Goal: Transaction & Acquisition: Obtain resource

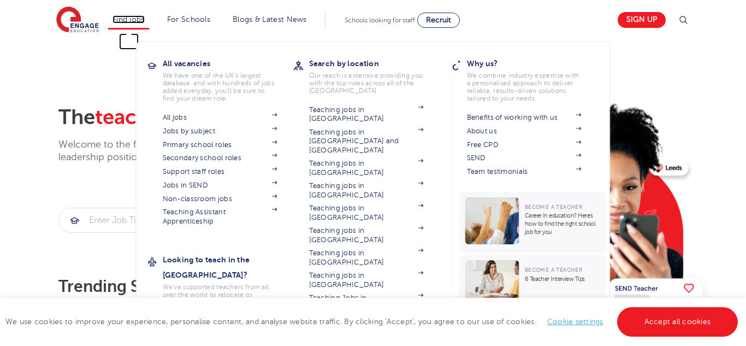
click at [117, 17] on link "Find jobs" at bounding box center [128, 19] width 32 height 8
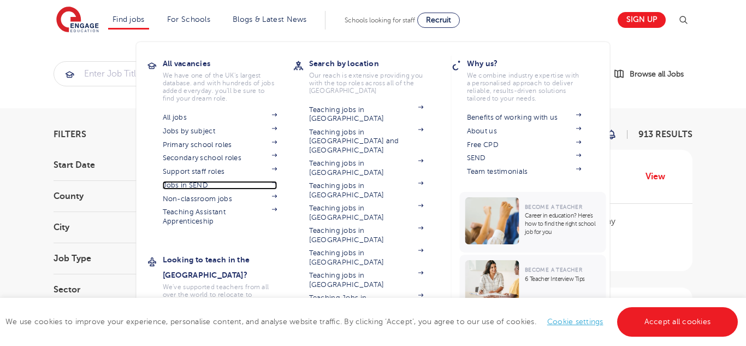
click at [203, 185] on link "Jobs in SEND" at bounding box center [220, 185] width 115 height 9
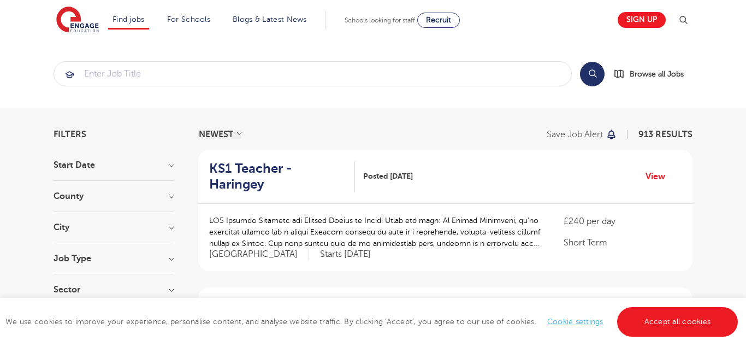
click at [170, 228] on h3 "City" at bounding box center [114, 227] width 120 height 9
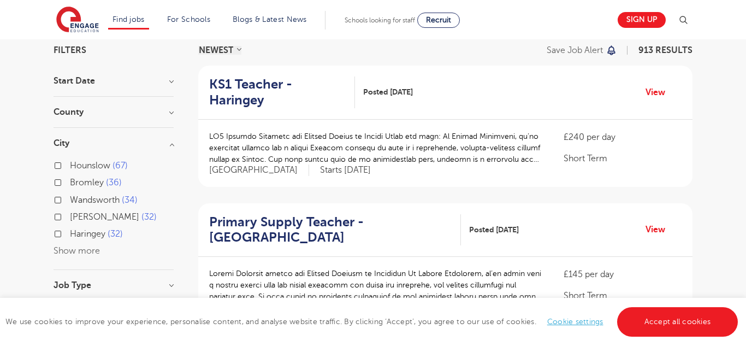
scroll to position [86, 0]
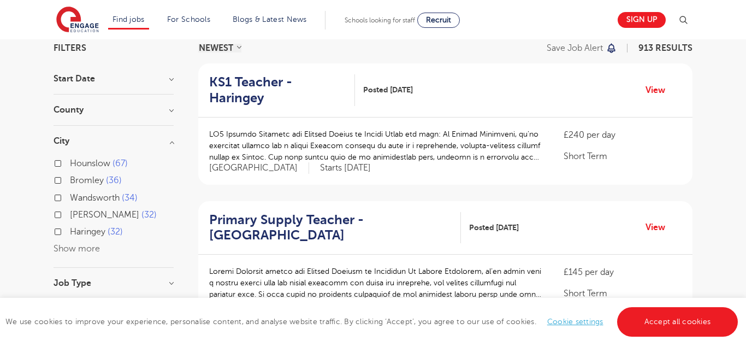
click at [87, 248] on button "Show more" at bounding box center [77, 249] width 46 height 10
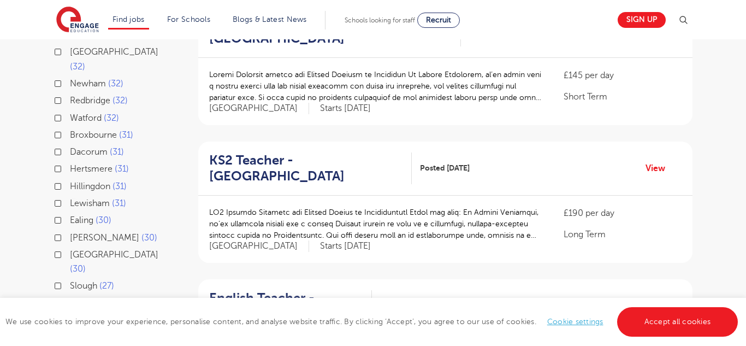
scroll to position [286, 0]
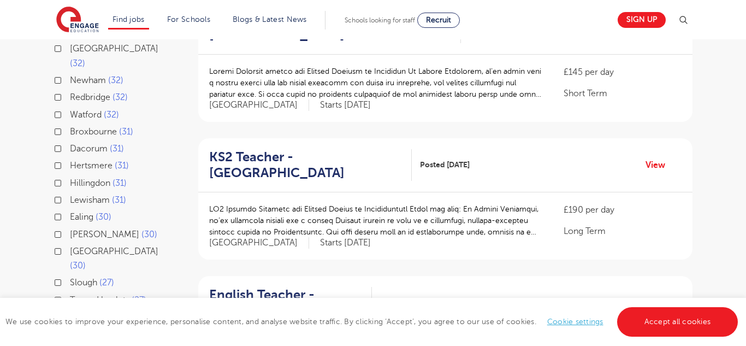
click at [118, 246] on span "Waltham Forest" at bounding box center [114, 251] width 88 height 10
click at [77, 246] on input "Waltham Forest 30" at bounding box center [73, 249] width 7 height 7
checkbox input "true"
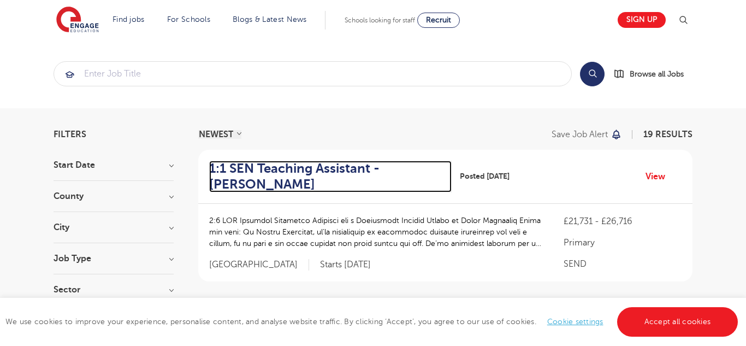
click at [324, 173] on h2 "1:1 SEN Teaching Assistant - Wakefield" at bounding box center [326, 177] width 234 height 32
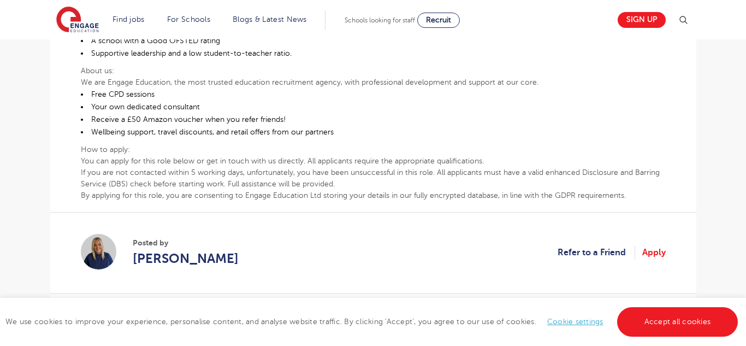
scroll to position [695, 0]
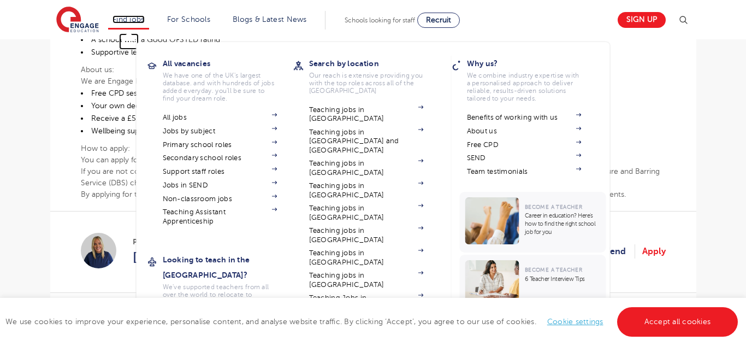
click at [136, 17] on link "Find jobs" at bounding box center [128, 19] width 32 height 8
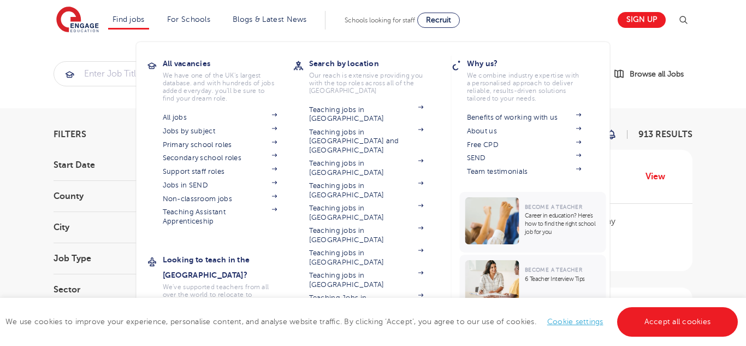
click at [363, 338] on link "Teaching jobs in [GEOGRAPHIC_DATA]" at bounding box center [366, 347] width 115 height 18
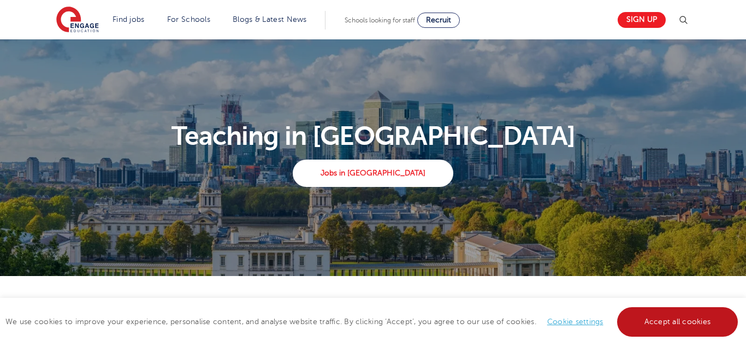
click at [690, 324] on link "Accept all cookies" at bounding box center [677, 321] width 121 height 29
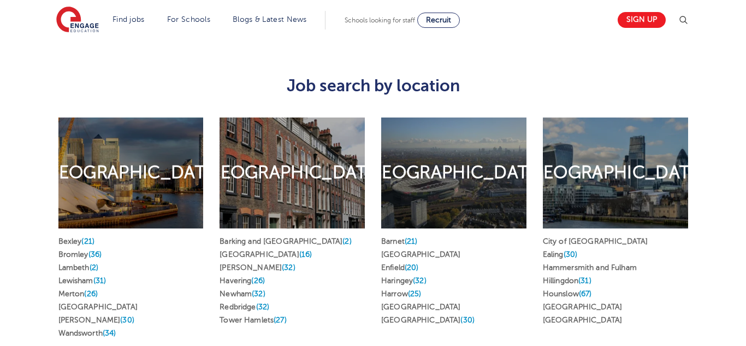
scroll to position [495, 0]
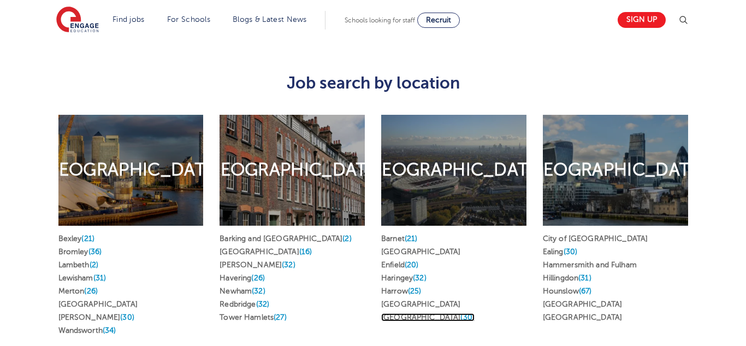
click at [425, 313] on link "Waltham Forest (30)" at bounding box center [427, 317] width 93 height 8
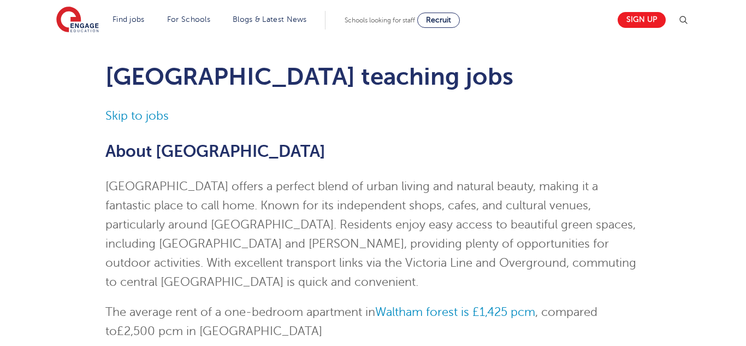
scroll to position [29, 0]
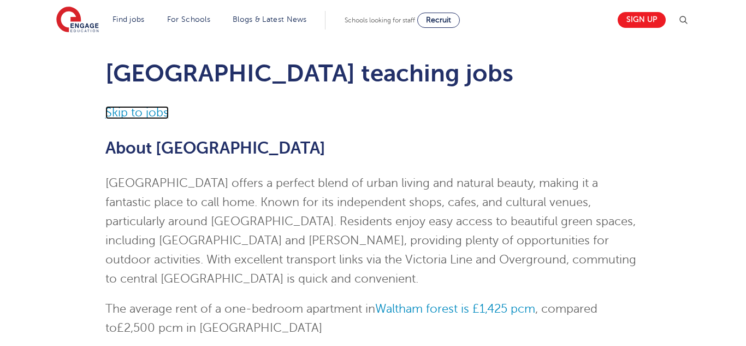
click at [141, 111] on link "Skip to jobs" at bounding box center [136, 112] width 63 height 13
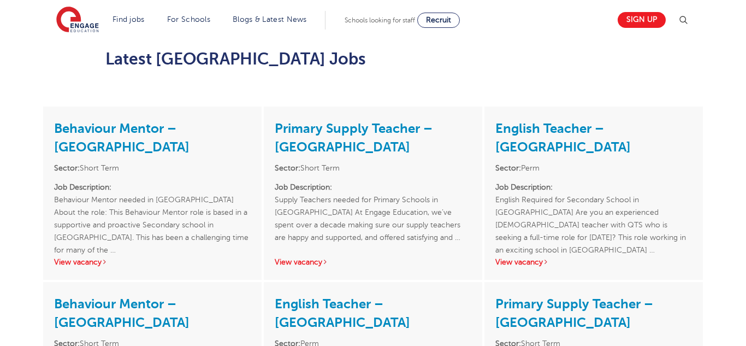
scroll to position [1178, 0]
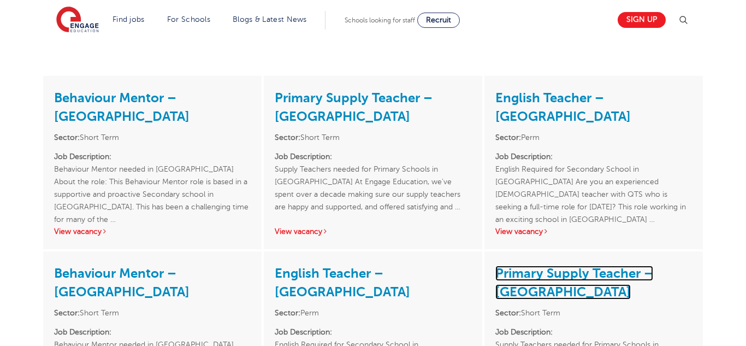
click at [579, 265] on link "Primary Supply Teacher – [GEOGRAPHIC_DATA]" at bounding box center [574, 282] width 158 height 34
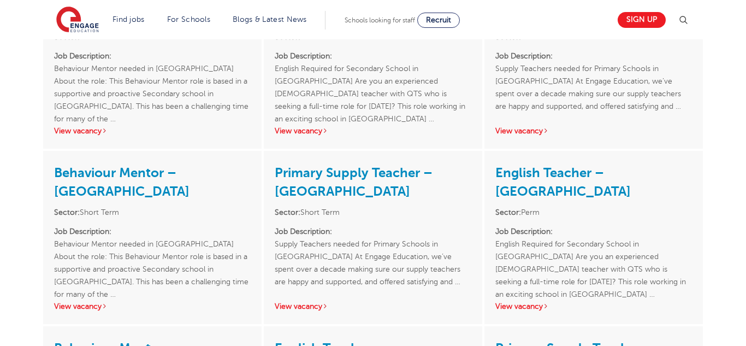
scroll to position [1806, 0]
click at [118, 161] on h3 "Behaviour Mentor – [GEOGRAPHIC_DATA]" at bounding box center [152, 180] width 197 height 39
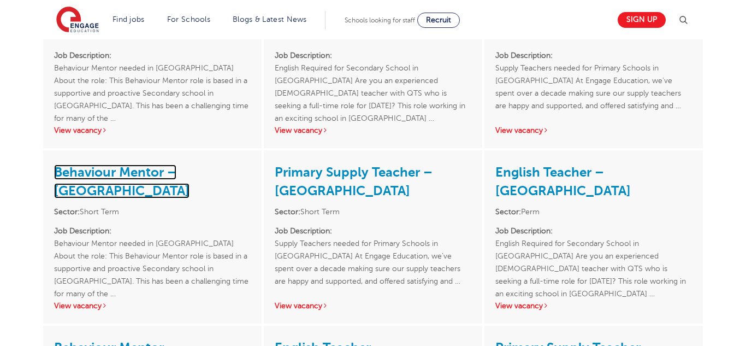
click at [80, 164] on link "Behaviour Mentor – [GEOGRAPHIC_DATA]" at bounding box center [121, 181] width 135 height 34
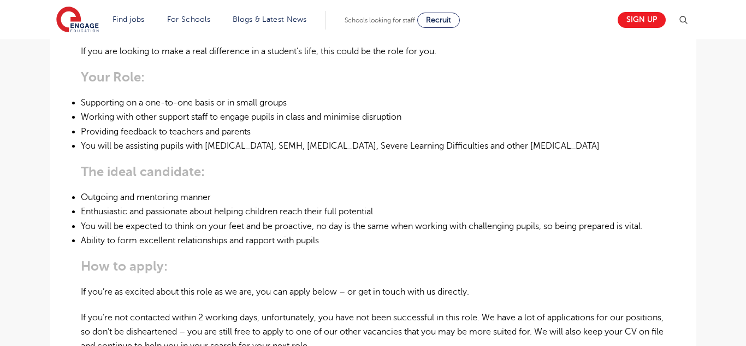
scroll to position [468, 0]
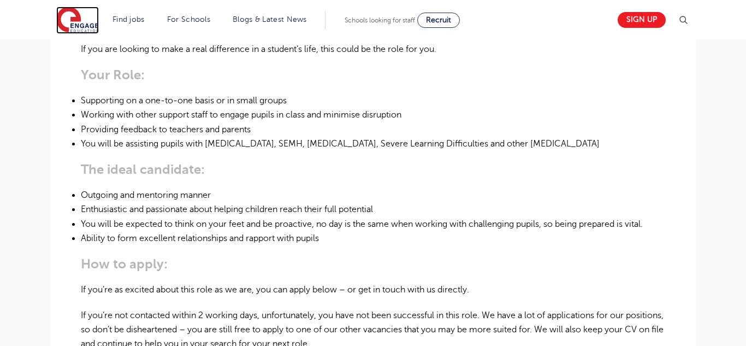
click at [80, 19] on img at bounding box center [77, 20] width 43 height 27
